Goal: Information Seeking & Learning: Learn about a topic

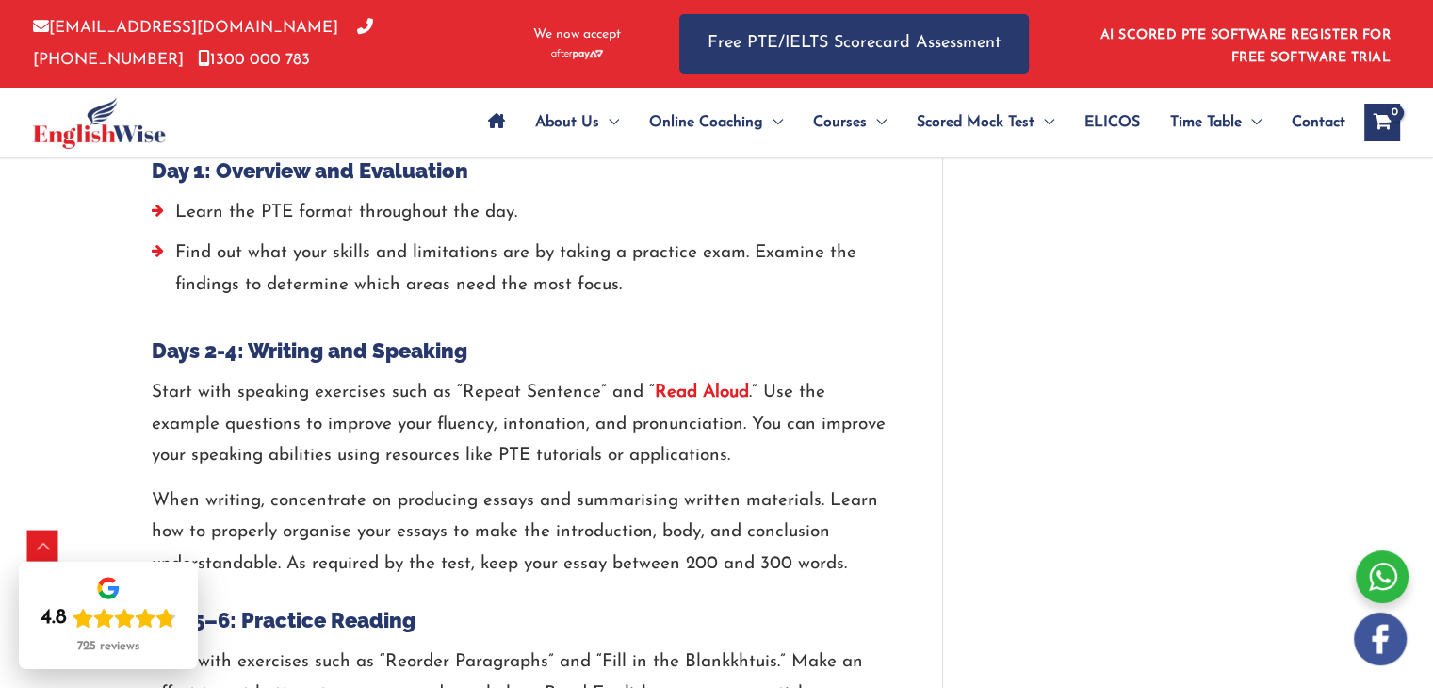
scroll to position [2348, 0]
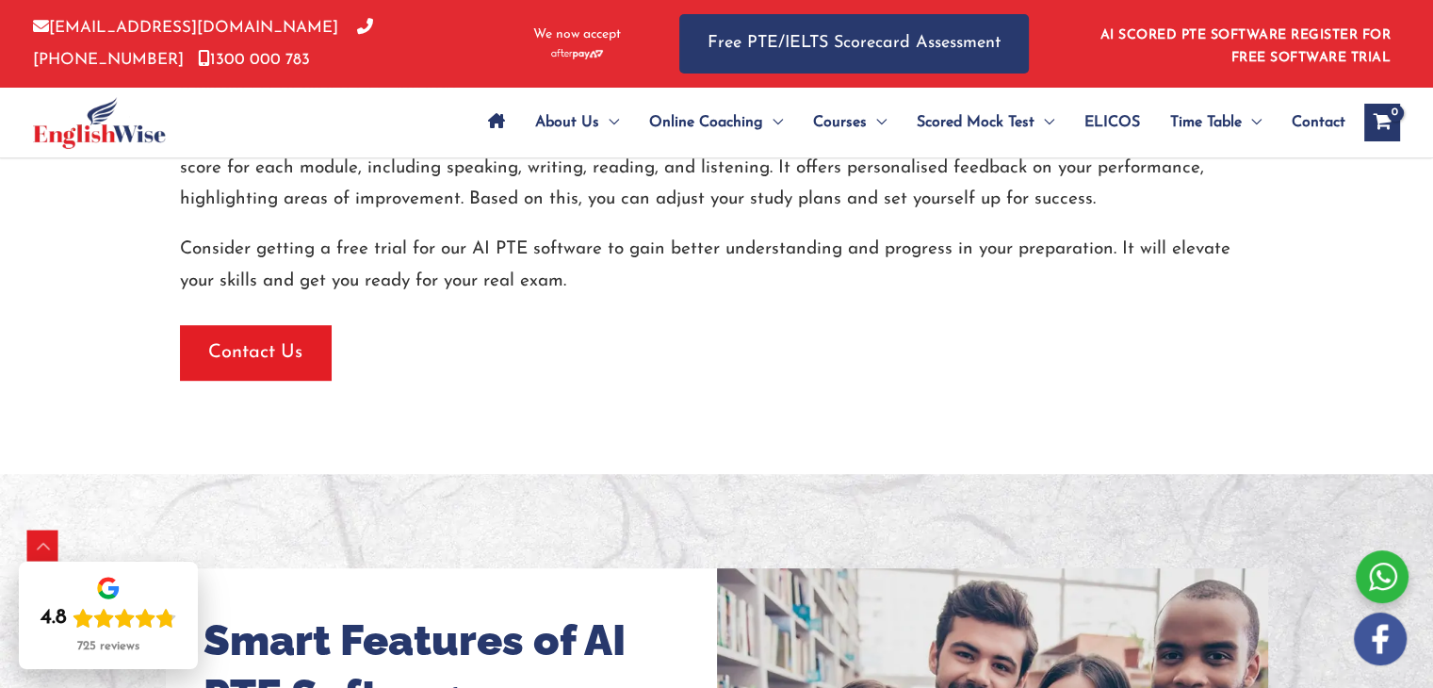
scroll to position [1065, 0]
